Goal: Task Accomplishment & Management: Manage account settings

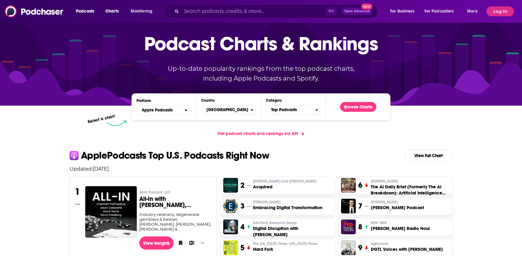
scroll to position [25, 0]
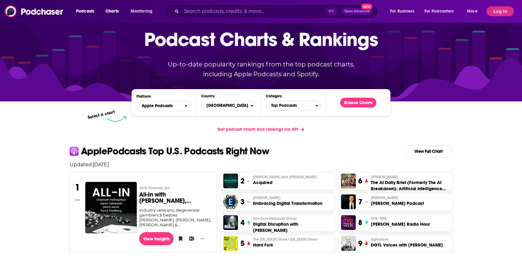
click at [291, 111] on span "Top Podcasts" at bounding box center [290, 106] width 49 height 10
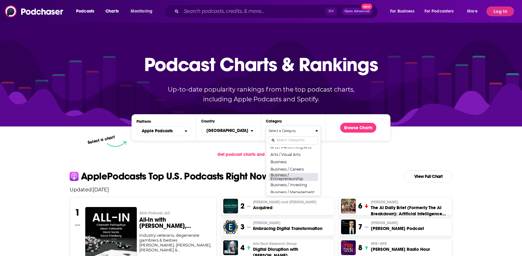
scroll to position [52, 0]
click at [294, 173] on button "Business / Entrepreneurship" at bounding box center [293, 173] width 49 height 8
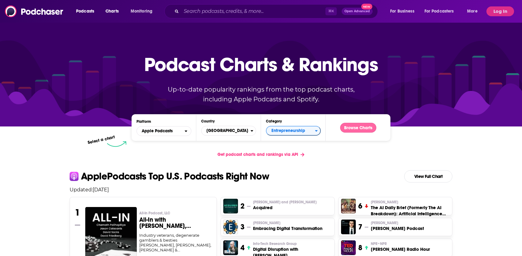
click at [354, 126] on button "Browse Charts" at bounding box center [358, 128] width 36 height 10
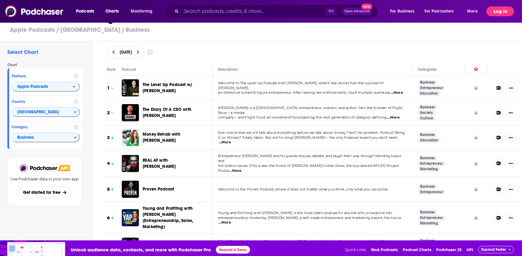
click at [499, 10] on button "Log In" at bounding box center [500, 11] width 28 height 10
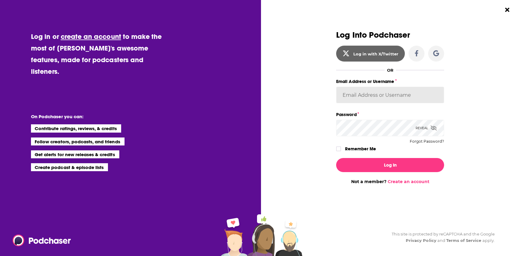
type input "[EMAIL_ADDRESS][DOMAIN_NAME]"
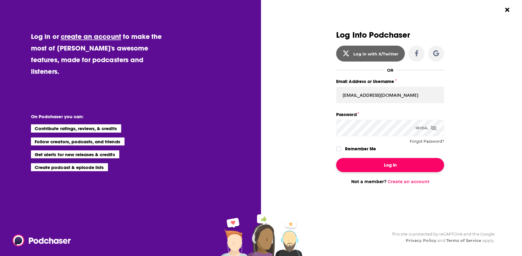
click at [374, 160] on button "Log In" at bounding box center [390, 165] width 108 height 14
click at [433, 126] on icon "Dialog" at bounding box center [433, 128] width 6 height 5
click at [341, 148] on div "Dialog" at bounding box center [339, 149] width 6 height 5
click at [339, 150] on icon "Dialog" at bounding box center [339, 149] width 4 height 3
